Goal: Information Seeking & Learning: Learn about a topic

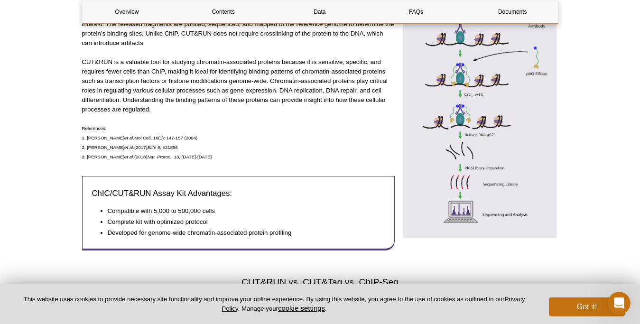
click at [277, 166] on div "CUT&RUN (Cleavage Under Targets & Release Using Nuclease) is an epigenetic meth…" at bounding box center [238, 101] width 313 height 315
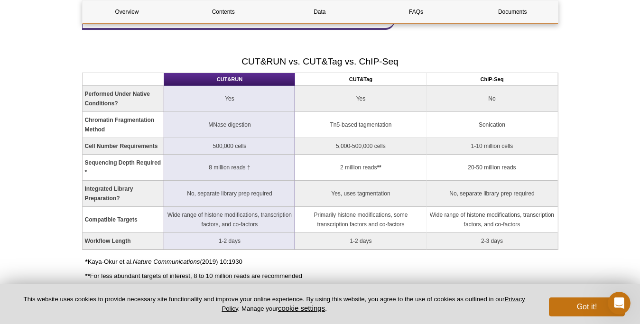
scroll to position [674, 0]
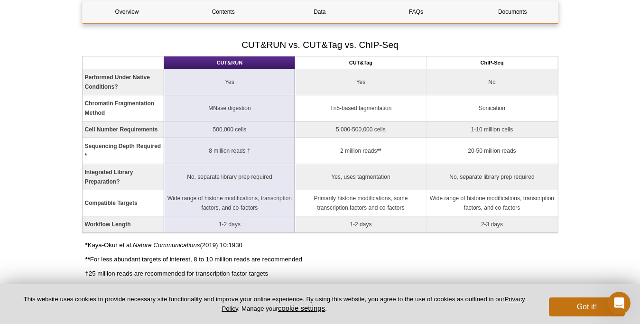
click at [357, 125] on td "5,000-500,000 cells" at bounding box center [360, 129] width 131 height 17
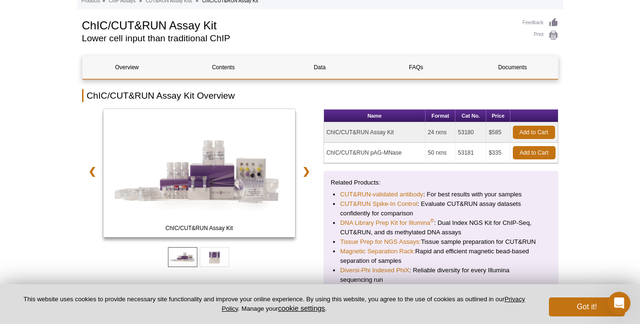
scroll to position [57, 0]
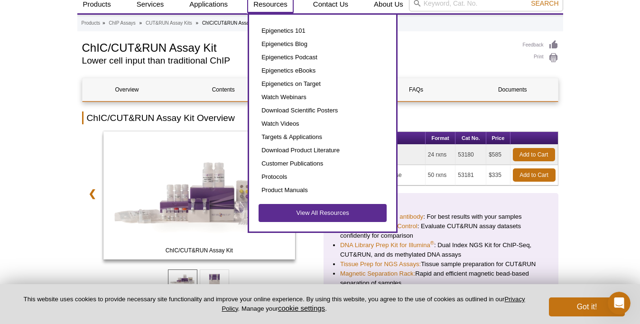
click at [288, 10] on link "Resources" at bounding box center [271, 4] width 46 height 18
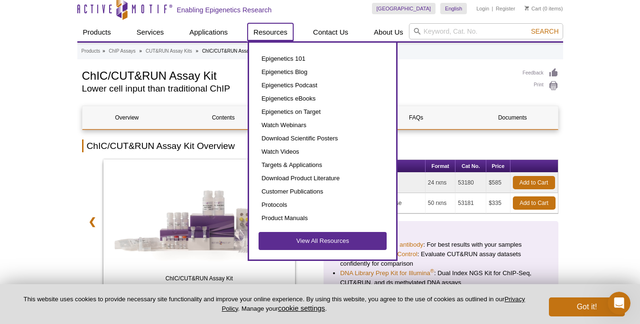
scroll to position [0, 0]
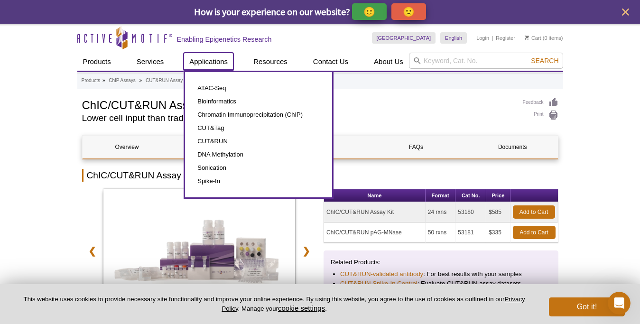
click at [195, 59] on link "Applications" at bounding box center [209, 62] width 50 height 18
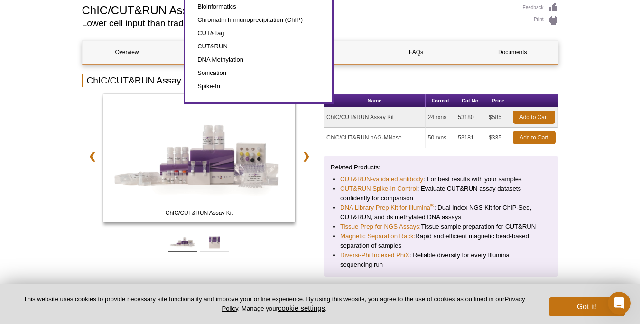
scroll to position [142, 0]
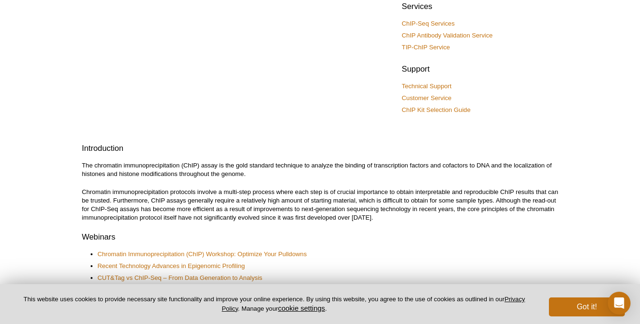
scroll to position [142, 0]
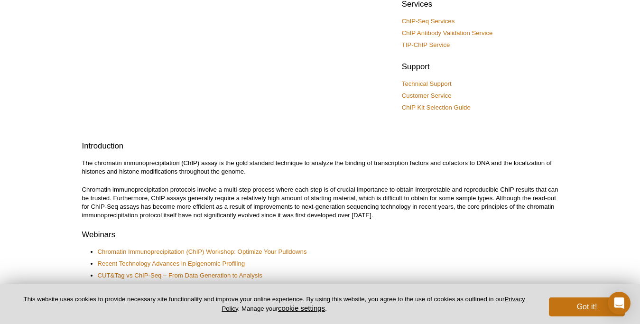
click at [103, 125] on div at bounding box center [238, 30] width 313 height 192
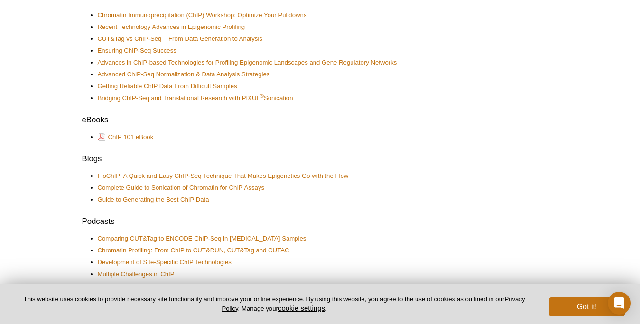
scroll to position [379, 0]
click at [96, 191] on ul "FloChIP: A Quick and Easy ChIP-Seq Technique That Makes Epigenetics Go with the…" at bounding box center [315, 187] width 467 height 32
click at [73, 257] on div "Active Motif Logo Enabling Epigenetics Research 0 Search Skip to content Active…" at bounding box center [320, 203] width 640 height 1164
